Goal: Task Accomplishment & Management: Use online tool/utility

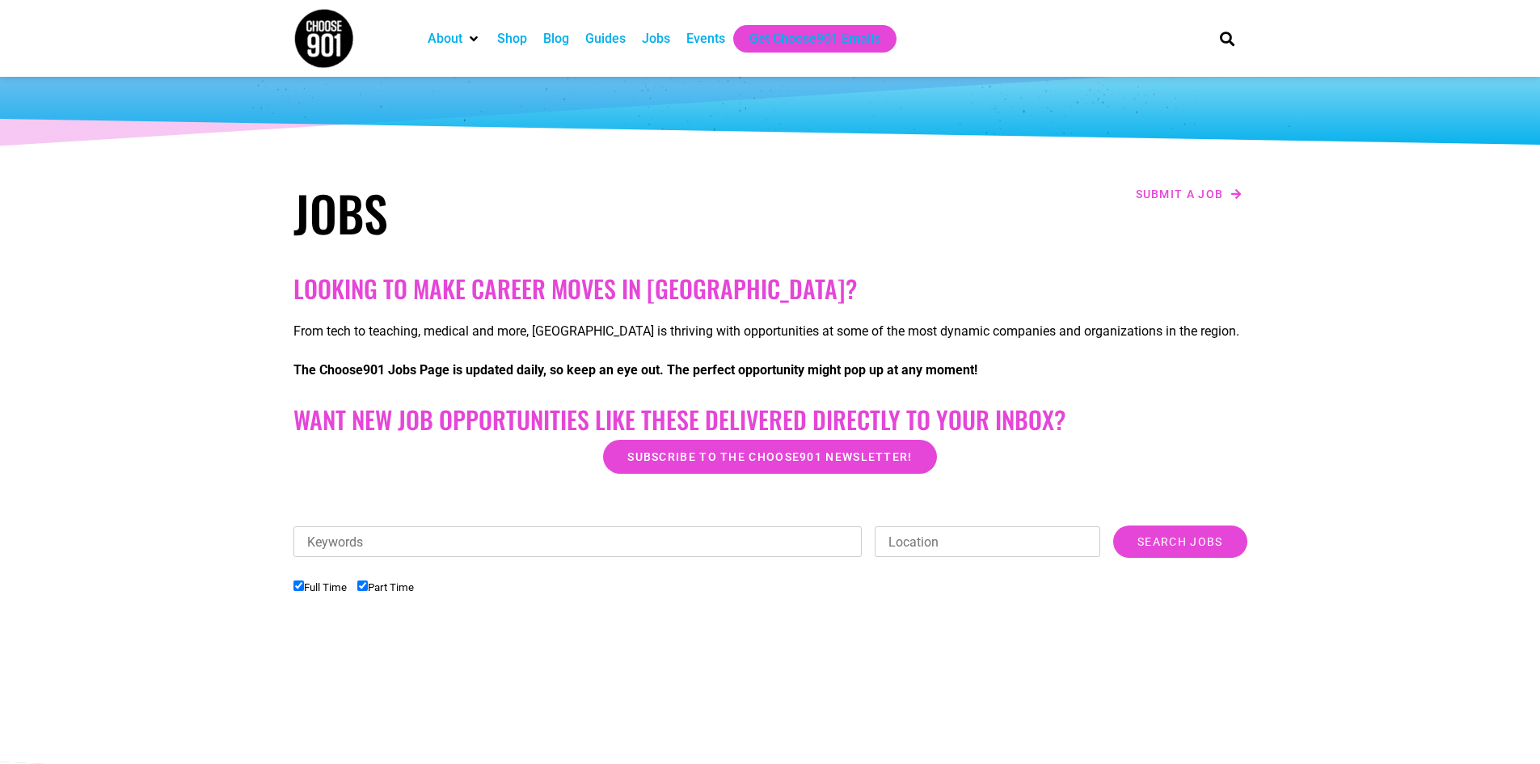
scroll to position [242, 0]
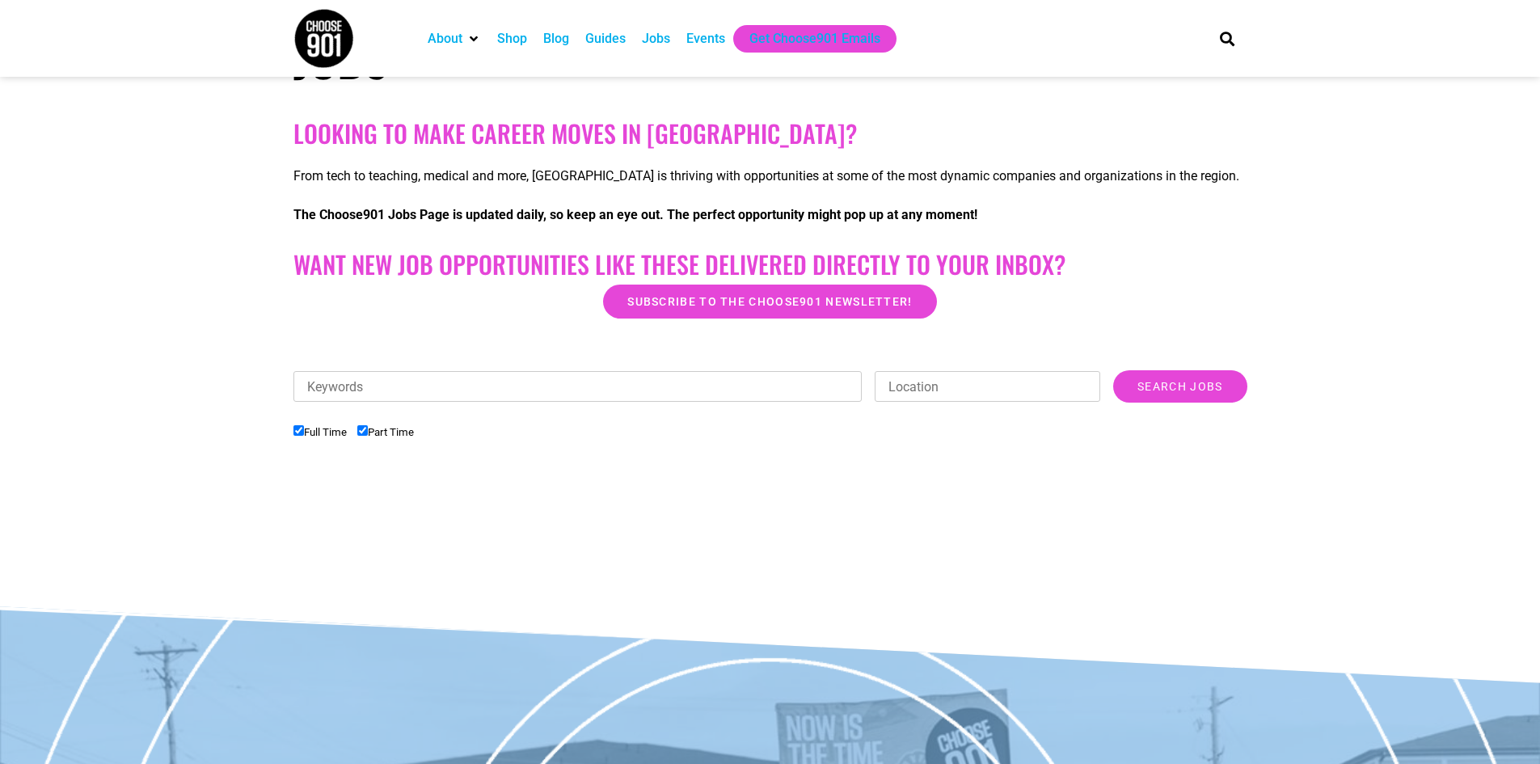
click at [299, 429] on input "Full Time" at bounding box center [298, 430] width 11 height 11
click at [1176, 377] on input "Search Jobs" at bounding box center [1179, 386] width 133 height 32
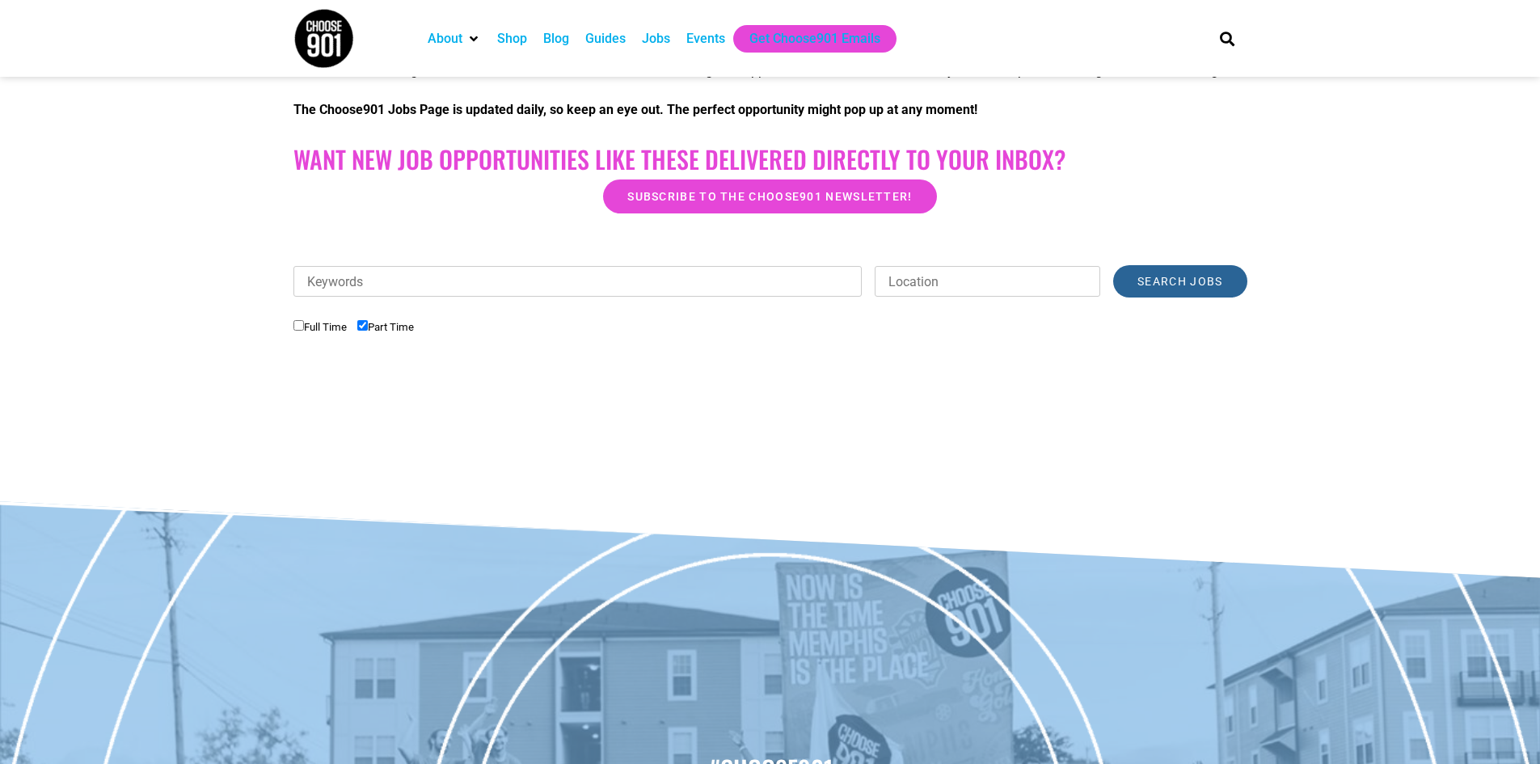
scroll to position [162, 0]
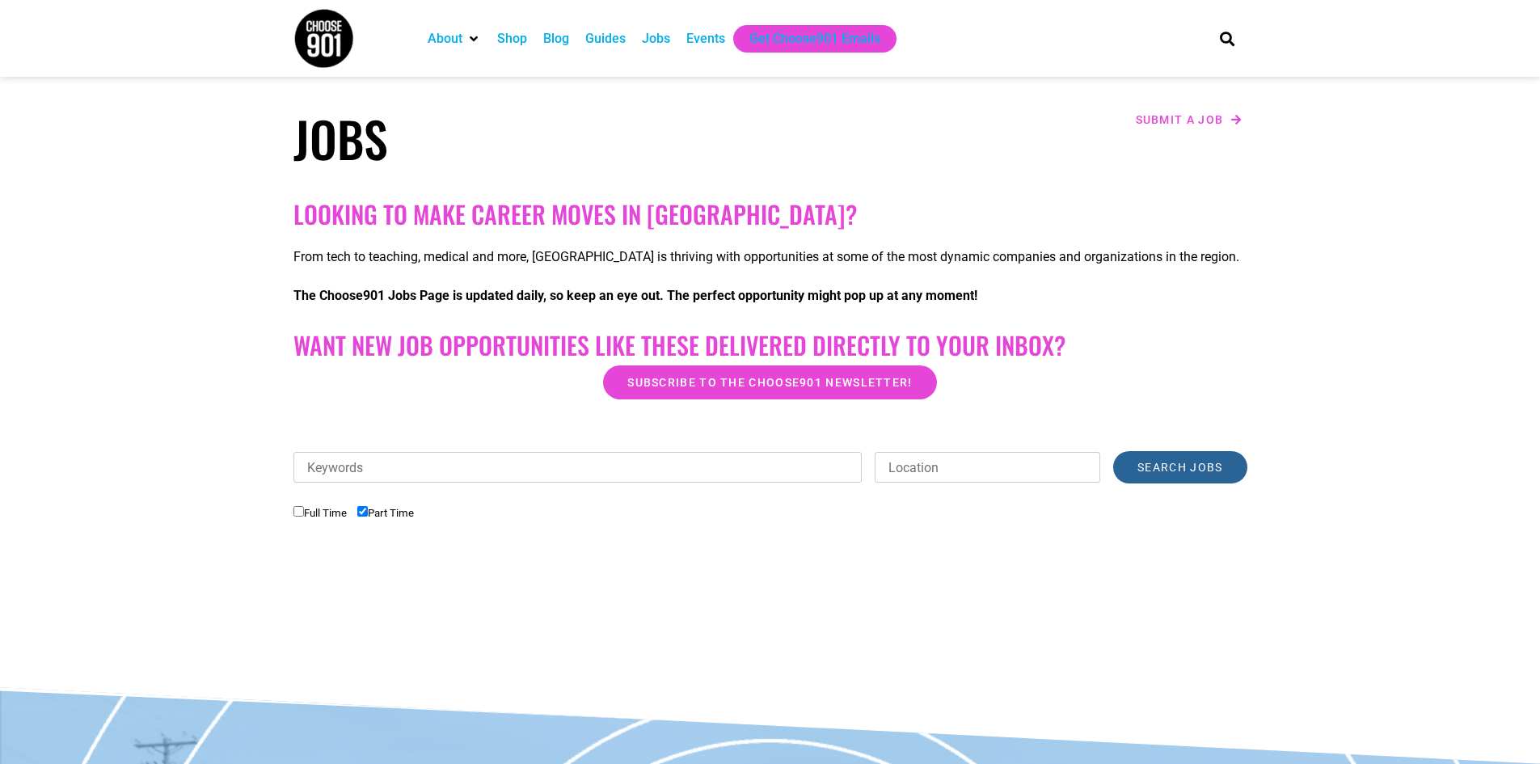
click at [1138, 462] on input "Search Jobs" at bounding box center [1179, 467] width 133 height 32
click at [388, 467] on input "Keywords" at bounding box center [577, 467] width 569 height 31
click at [295, 509] on input "Full Time" at bounding box center [298, 511] width 11 height 11
checkbox input "true"
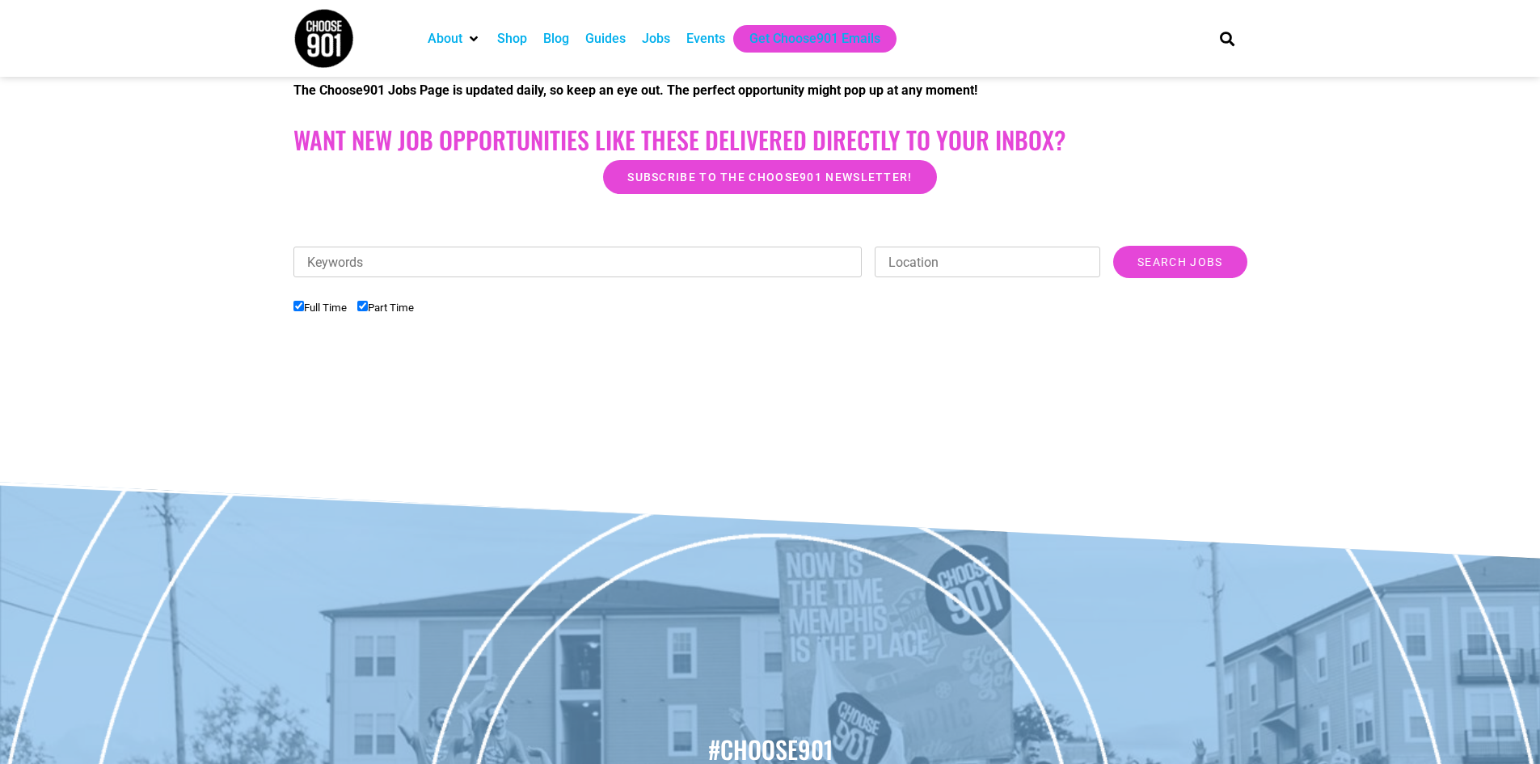
scroll to position [351, 0]
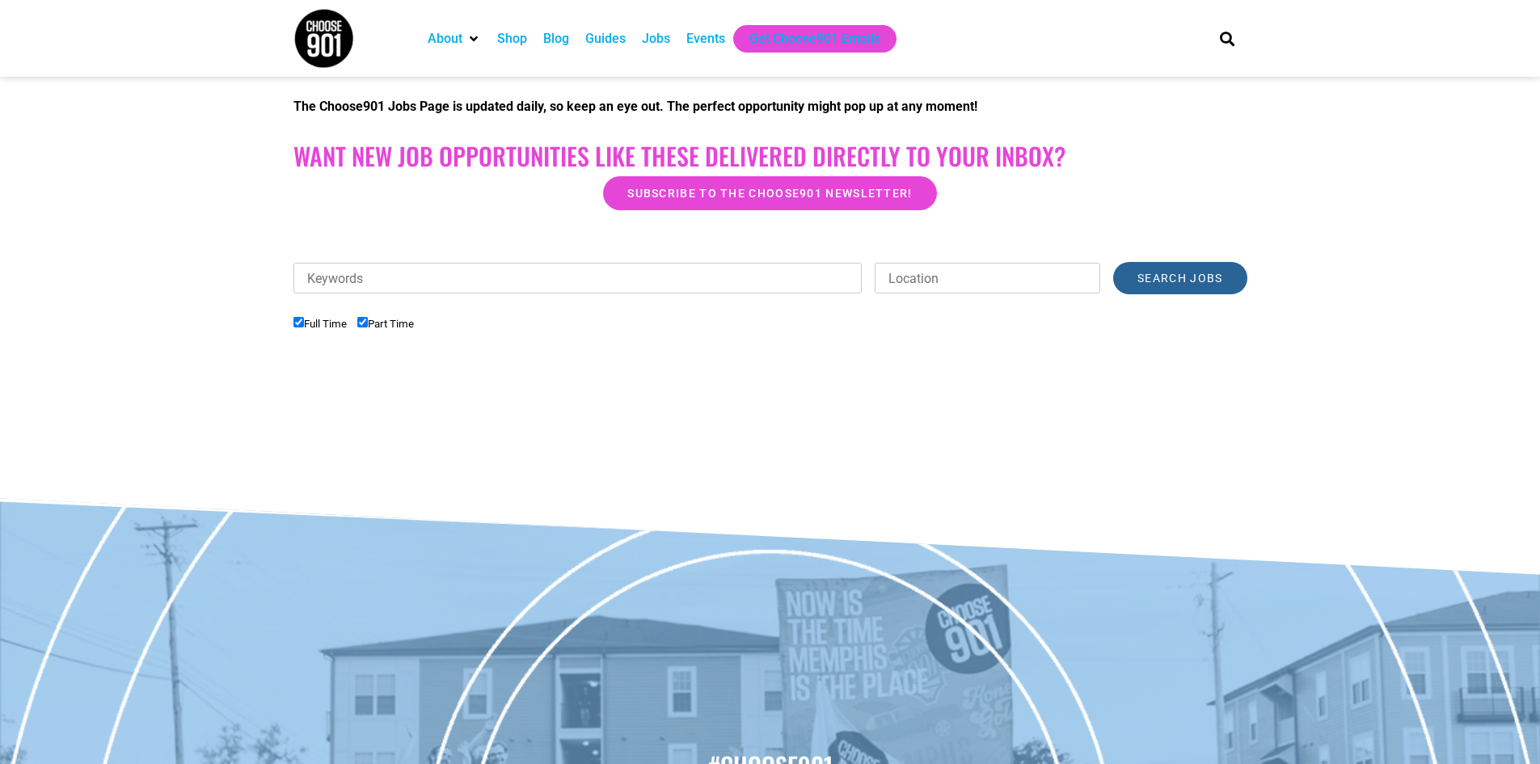
click at [1188, 285] on input "Search Jobs" at bounding box center [1179, 278] width 133 height 32
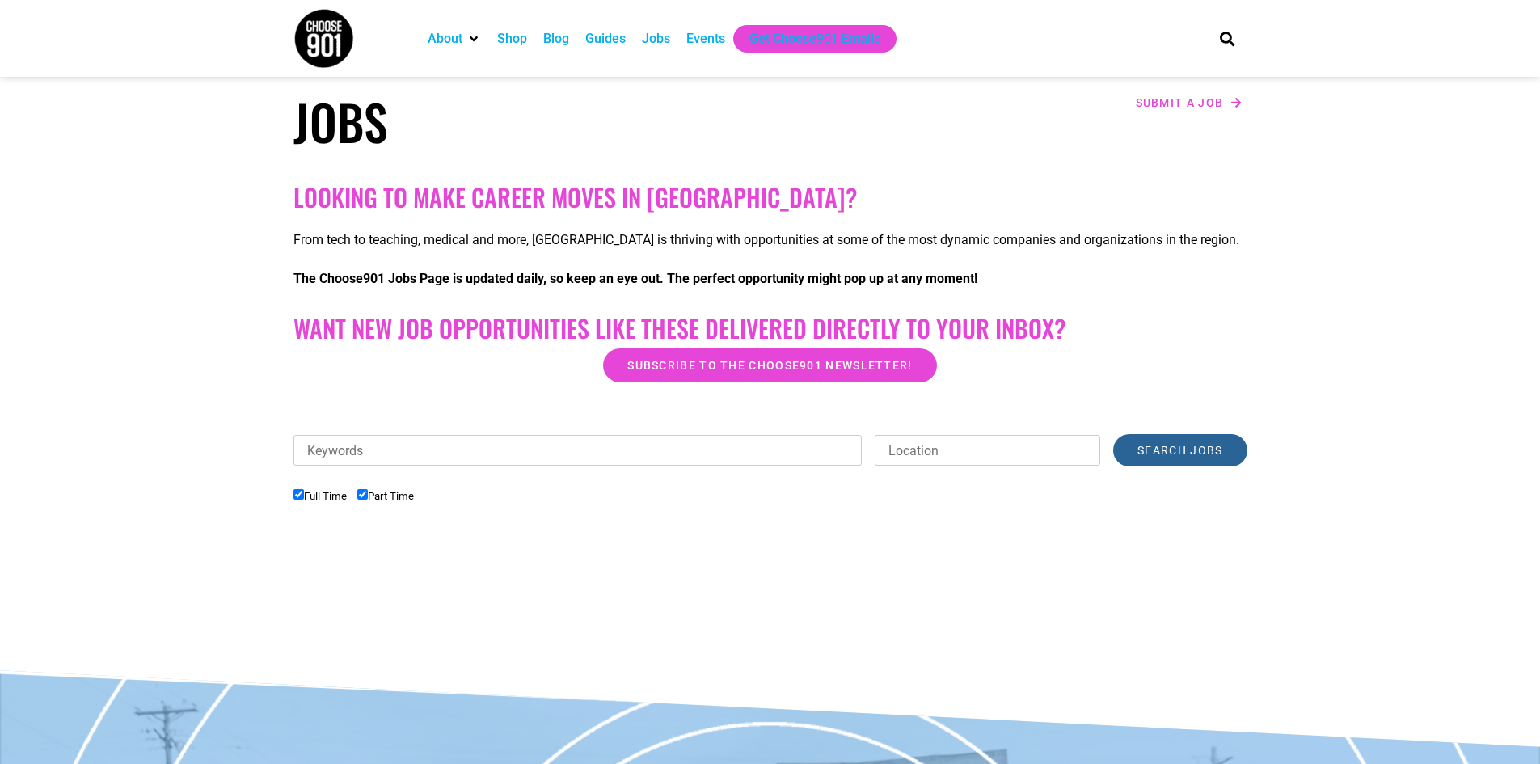
scroll to position [108, 0]
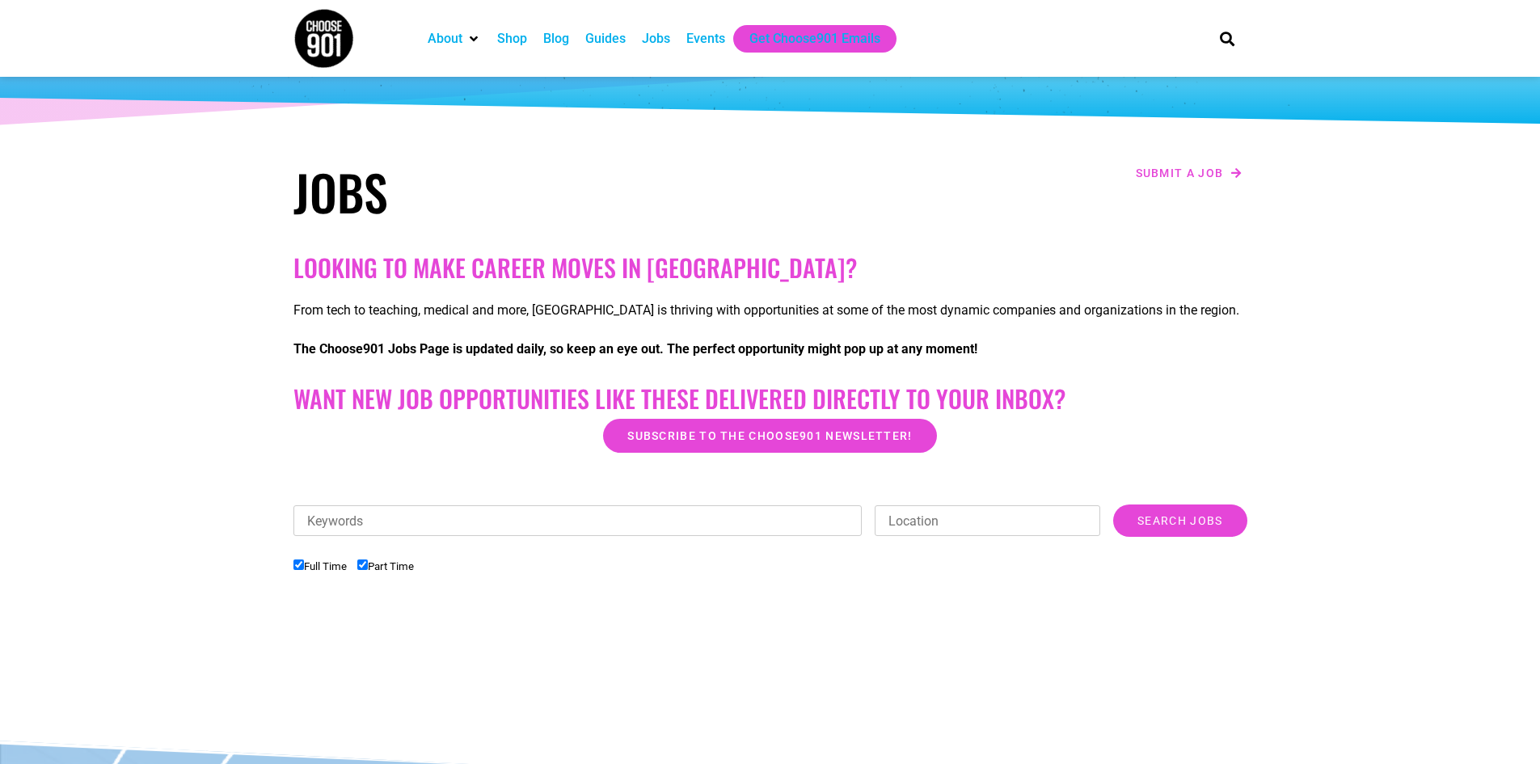
click at [654, 37] on div "Jobs" at bounding box center [656, 38] width 28 height 19
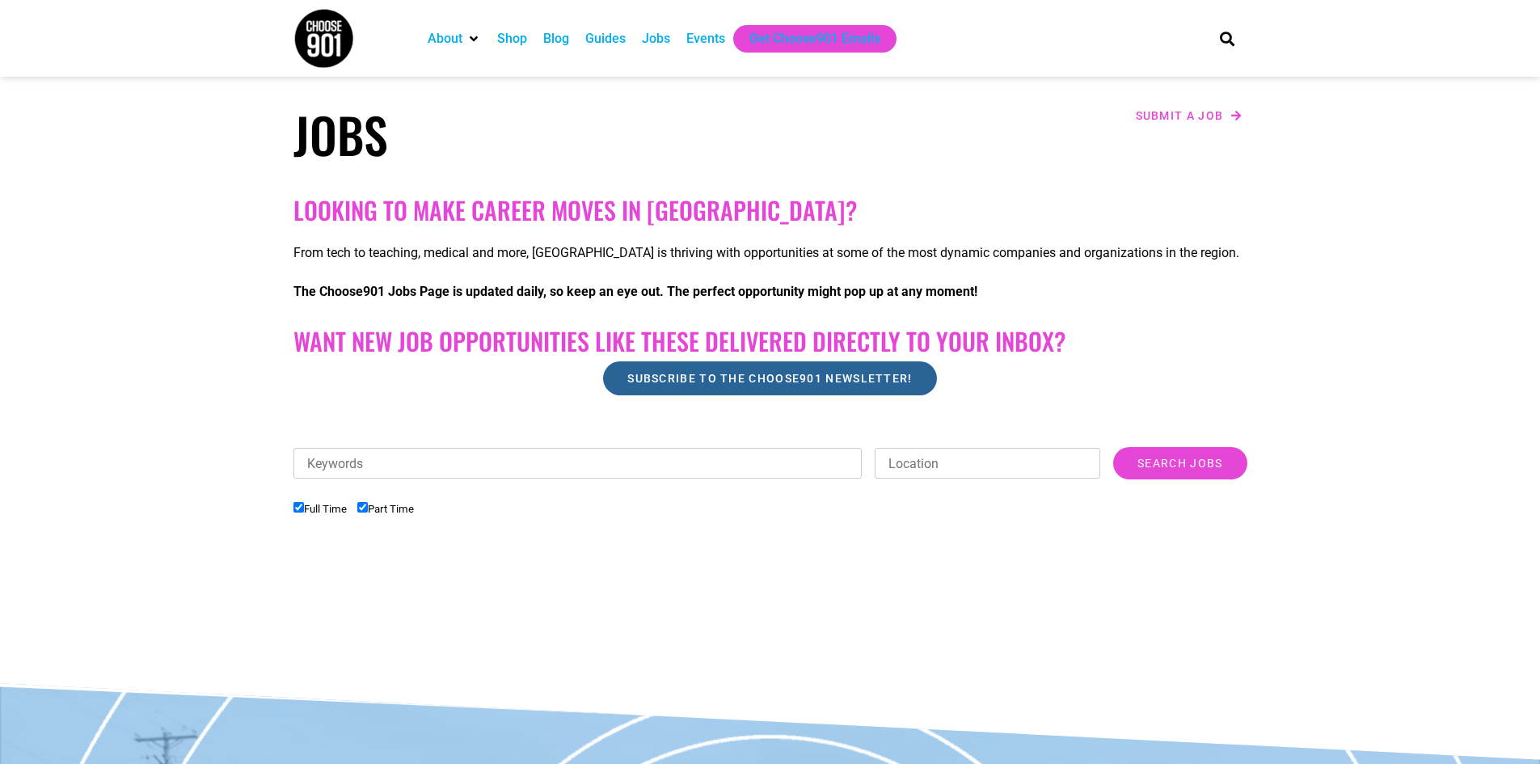
scroll to position [162, 0]
